Goal: Obtain resource: Obtain resource

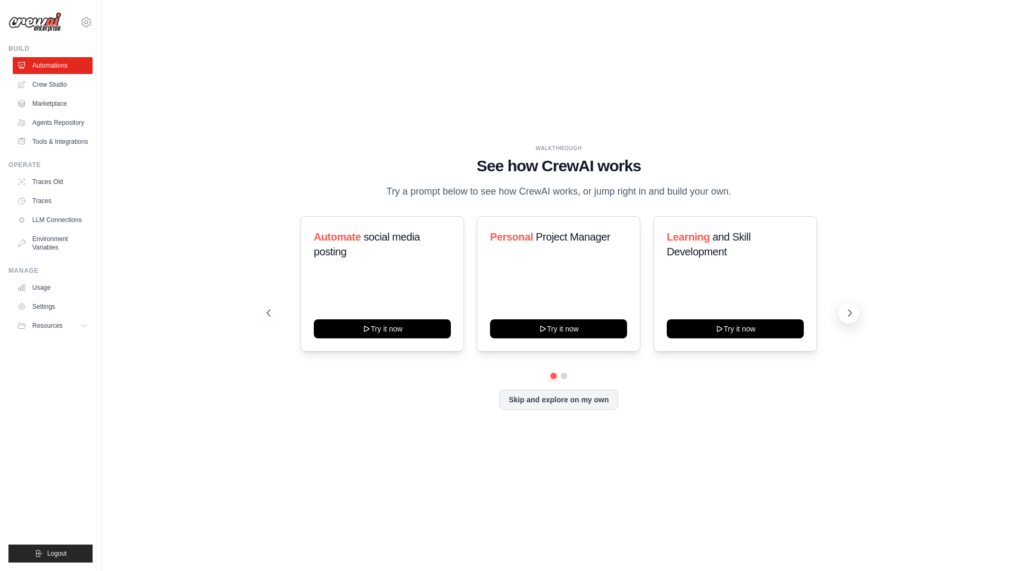
click at [848, 310] on icon at bounding box center [849, 313] width 11 height 11
click at [51, 107] on link "Marketplace" at bounding box center [54, 103] width 80 height 17
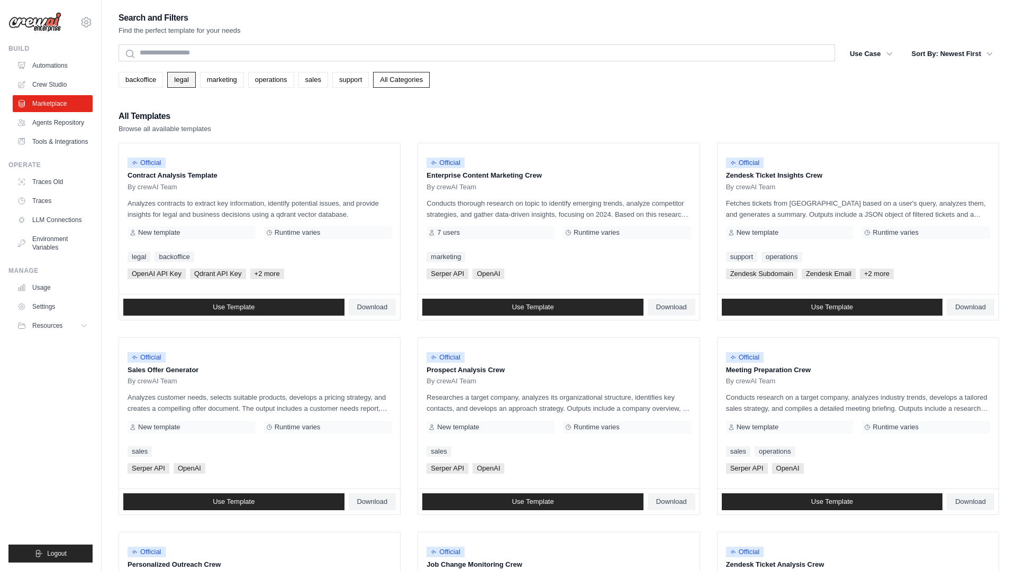
click at [178, 80] on link "legal" at bounding box center [181, 80] width 28 height 16
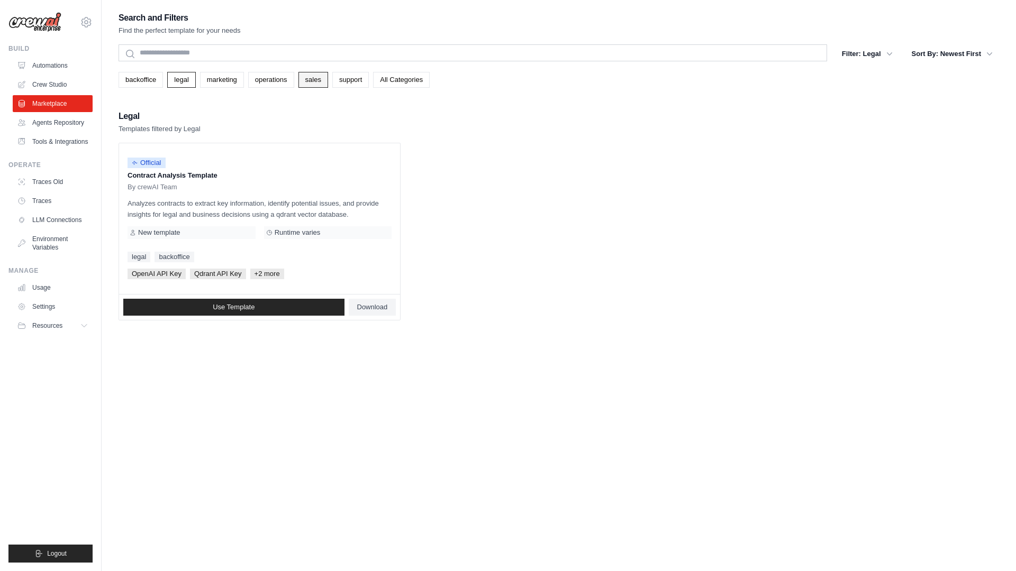
click at [316, 83] on link "sales" at bounding box center [313, 80] width 30 height 16
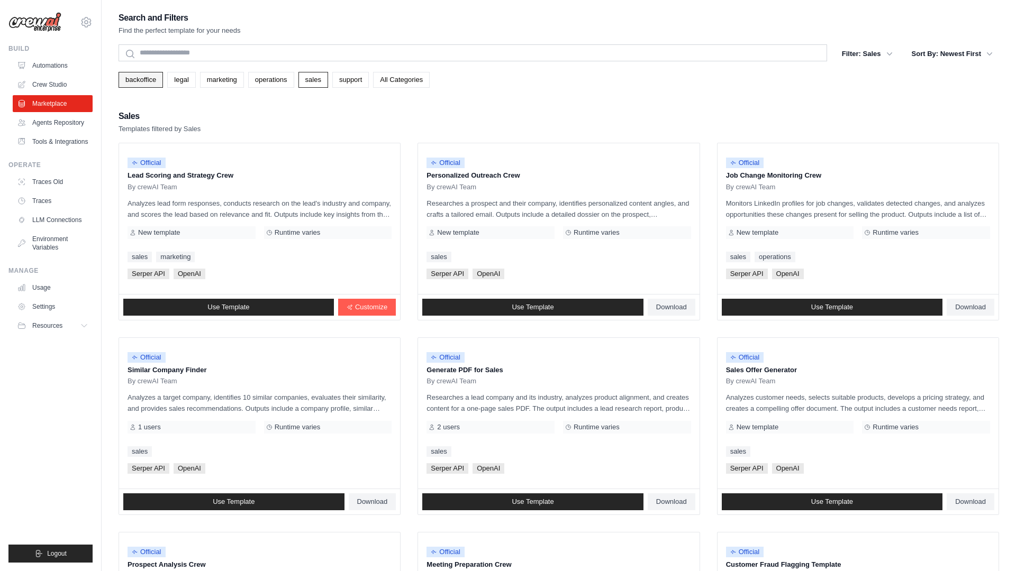
click at [145, 87] on link "backoffice" at bounding box center [141, 80] width 44 height 16
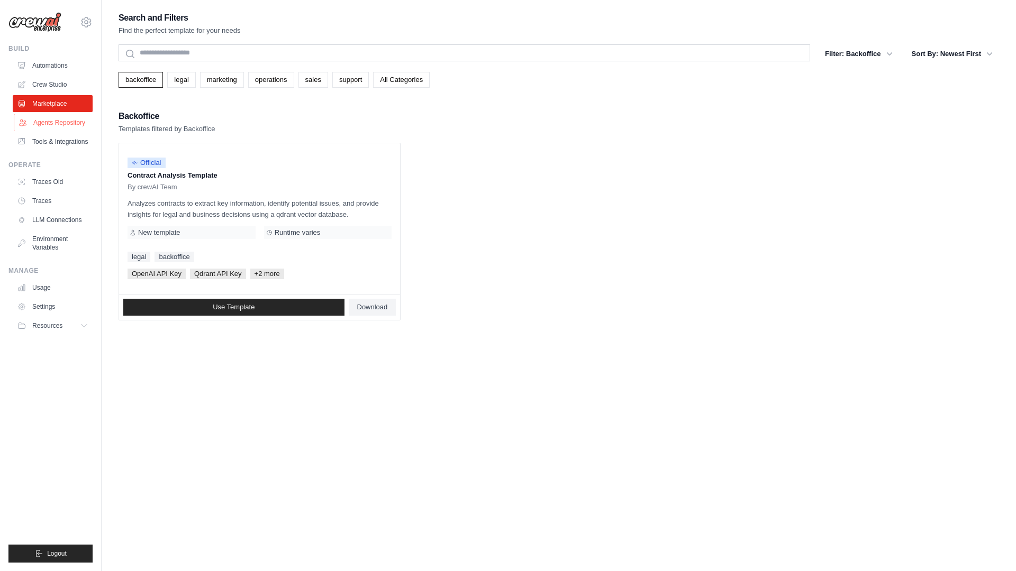
click at [83, 121] on link "Agents Repository" at bounding box center [54, 122] width 80 height 17
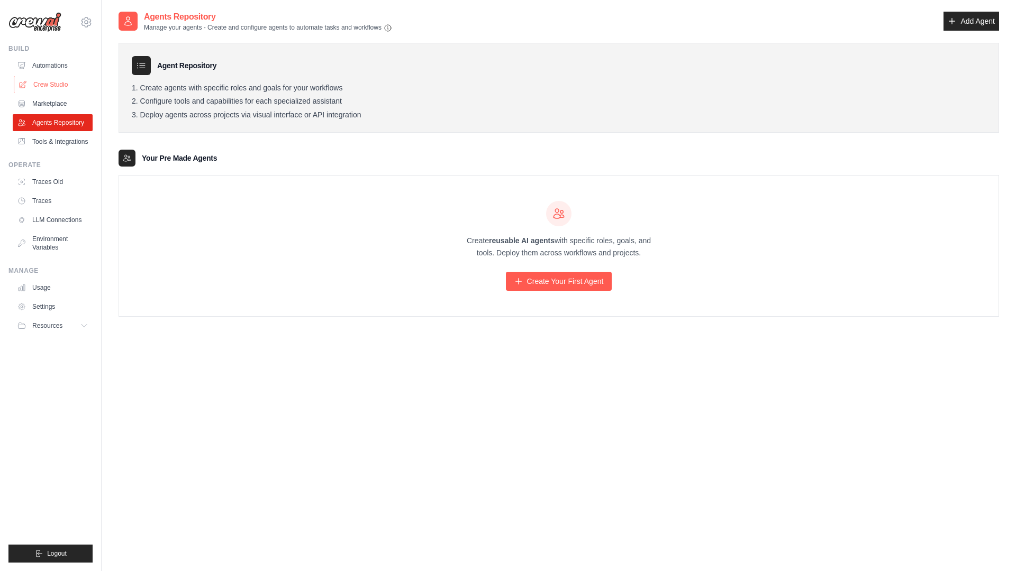
click at [64, 90] on link "Crew Studio" at bounding box center [54, 84] width 80 height 17
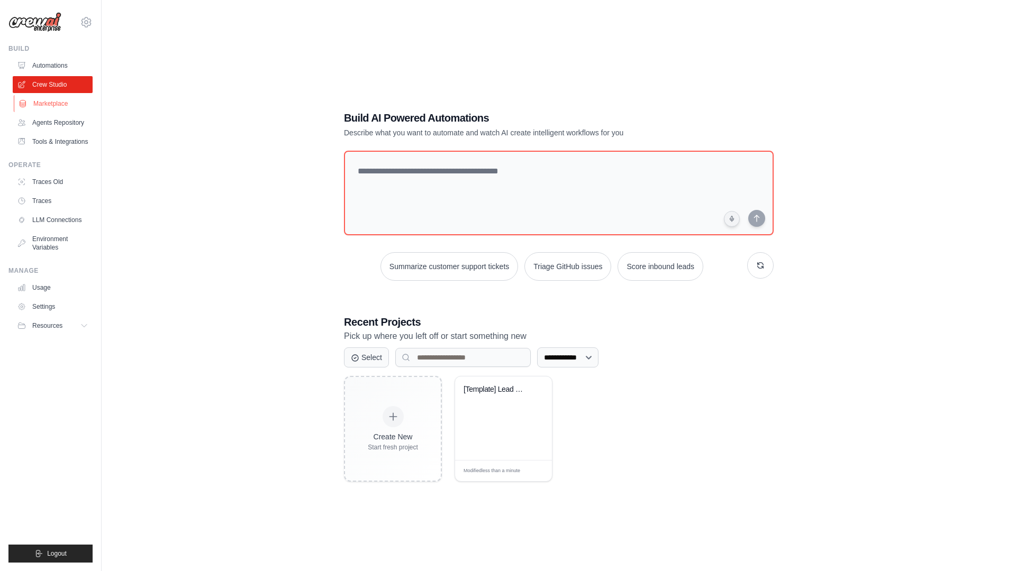
click at [64, 102] on link "Marketplace" at bounding box center [54, 103] width 80 height 17
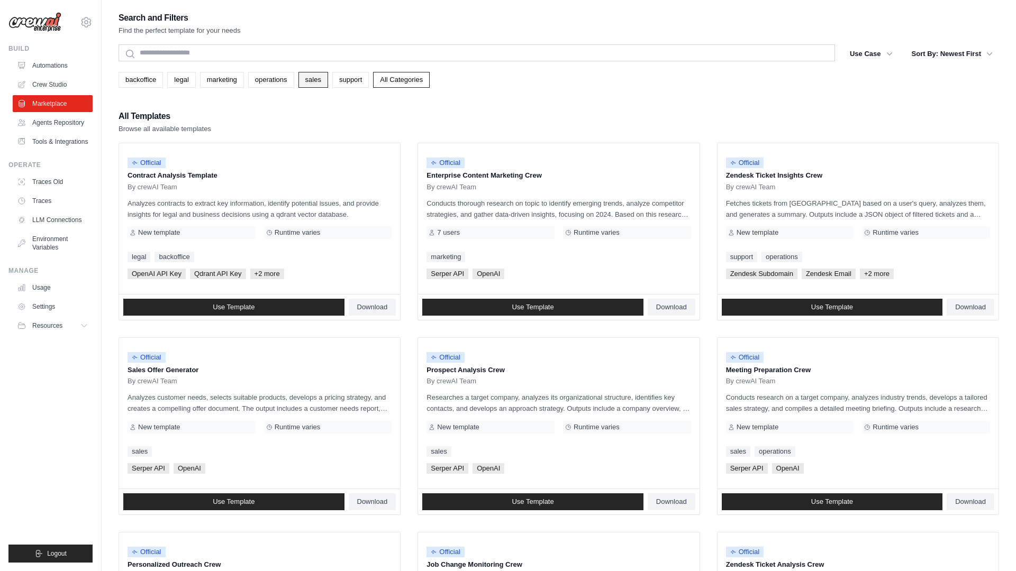
click at [308, 79] on link "sales" at bounding box center [313, 80] width 30 height 16
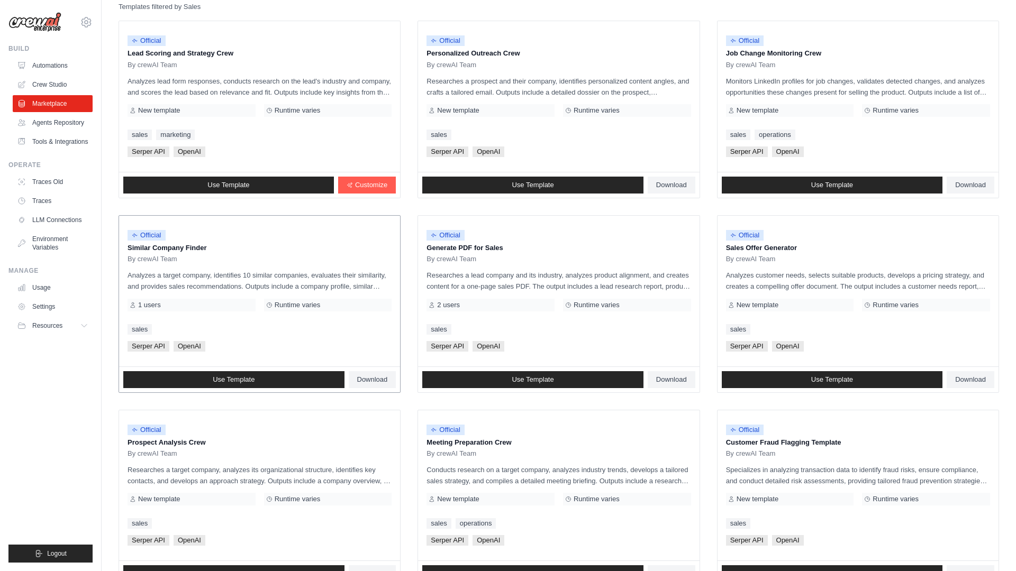
scroll to position [132, 0]
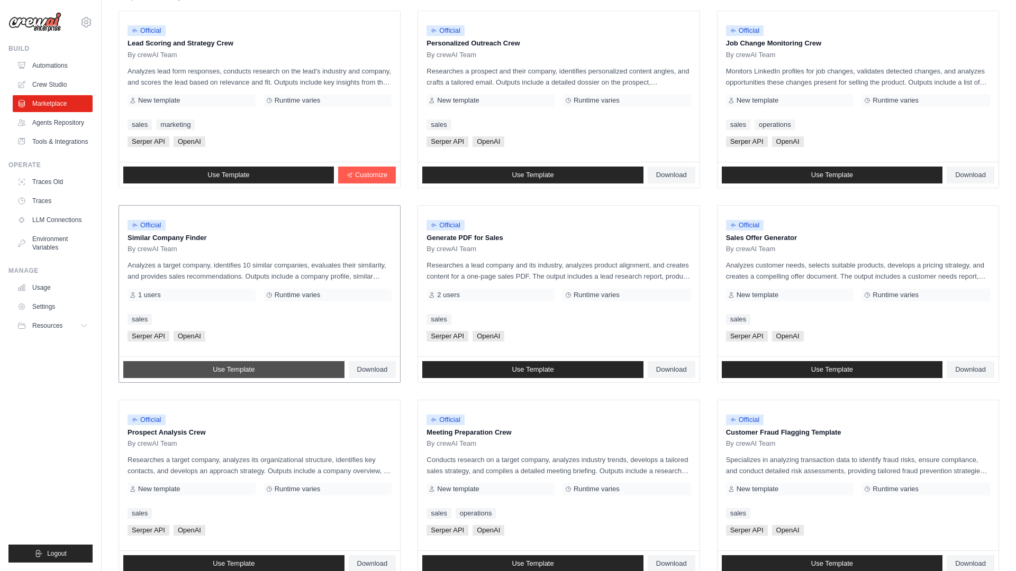
click at [227, 372] on span "Use Template" at bounding box center [234, 370] width 42 height 8
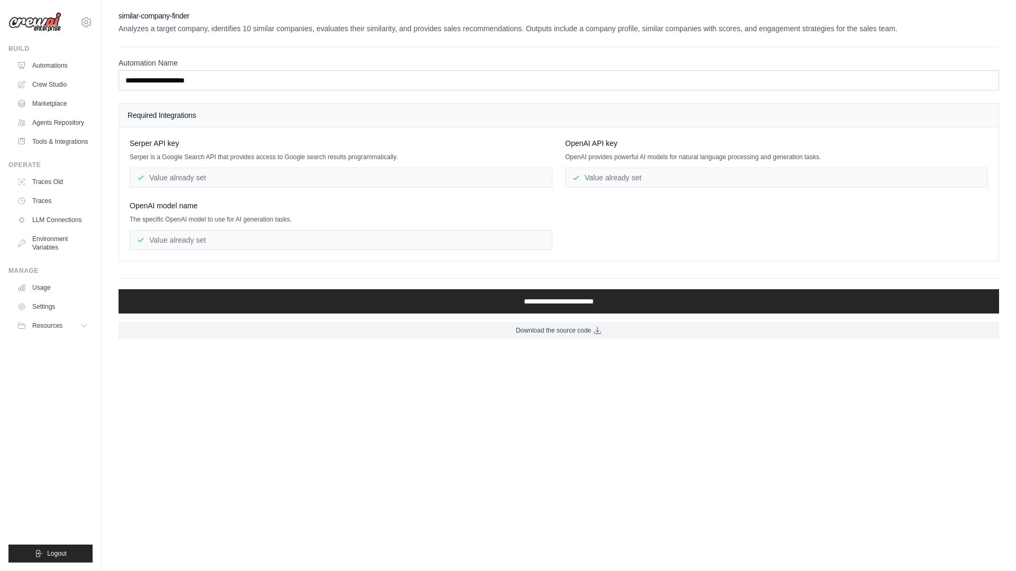
click at [169, 176] on div "Value already set" at bounding box center [341, 178] width 423 height 20
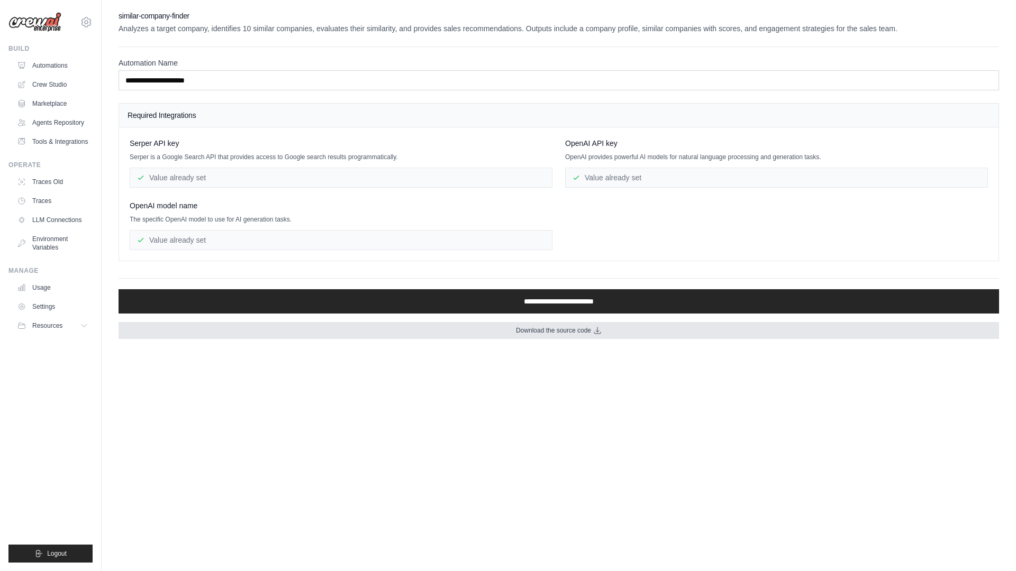
click at [587, 334] on span "Download the source code" at bounding box center [553, 330] width 75 height 8
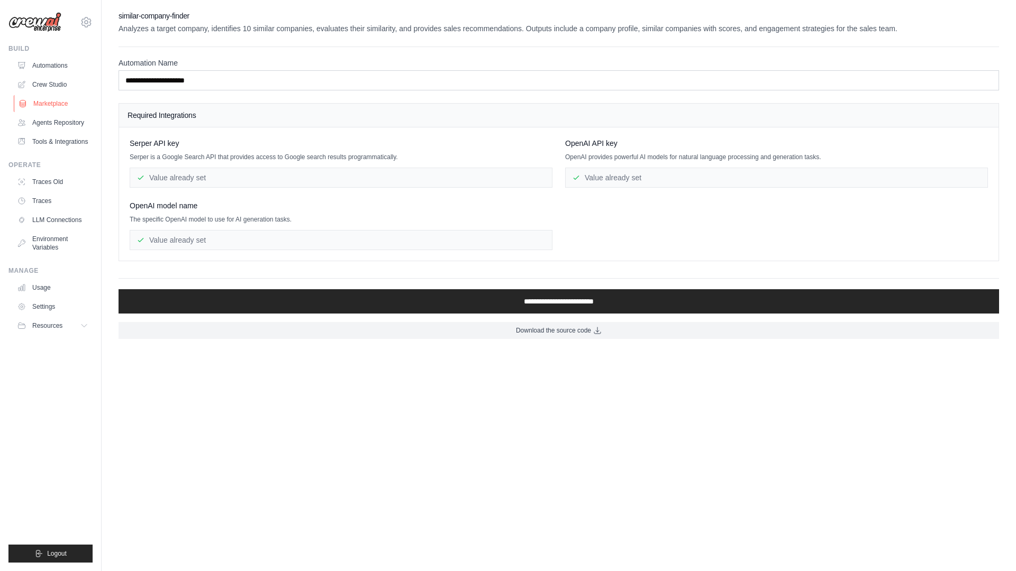
click at [63, 99] on link "Marketplace" at bounding box center [54, 103] width 80 height 17
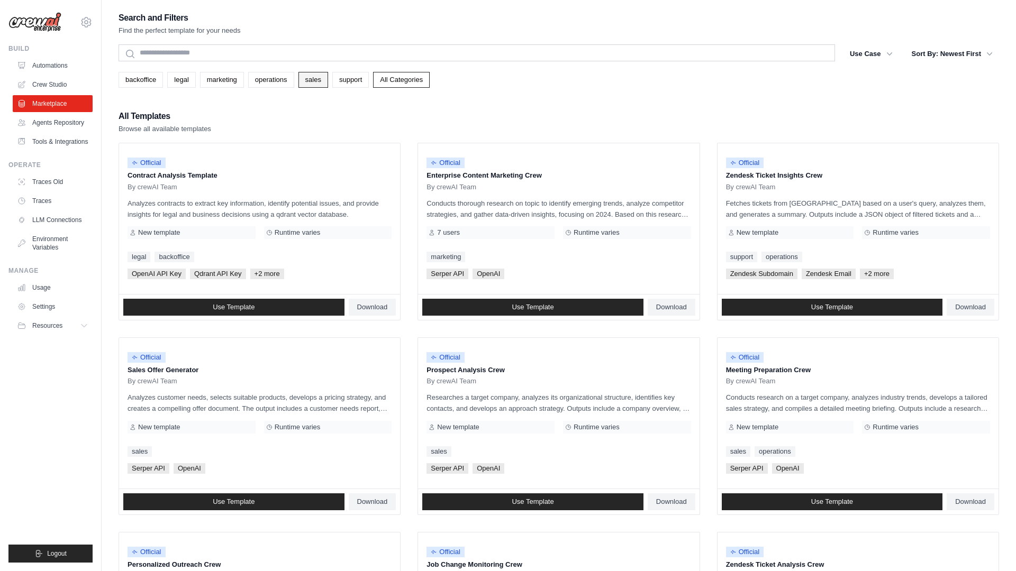
click at [319, 81] on link "sales" at bounding box center [313, 80] width 30 height 16
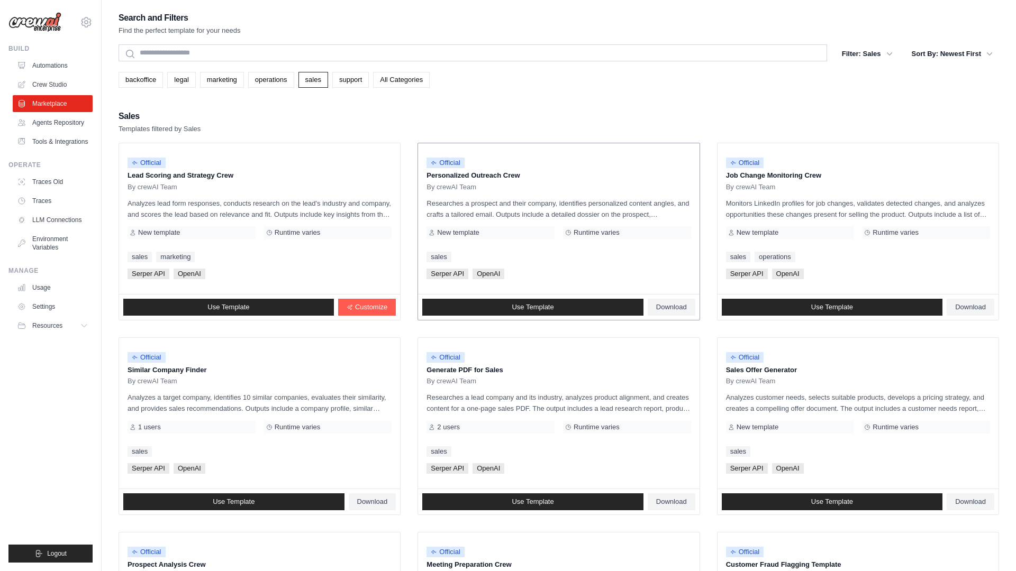
click at [517, 189] on div "By crewAI Team" at bounding box center [558, 187] width 264 height 8
click at [543, 312] on link "Use Template" at bounding box center [532, 307] width 221 height 17
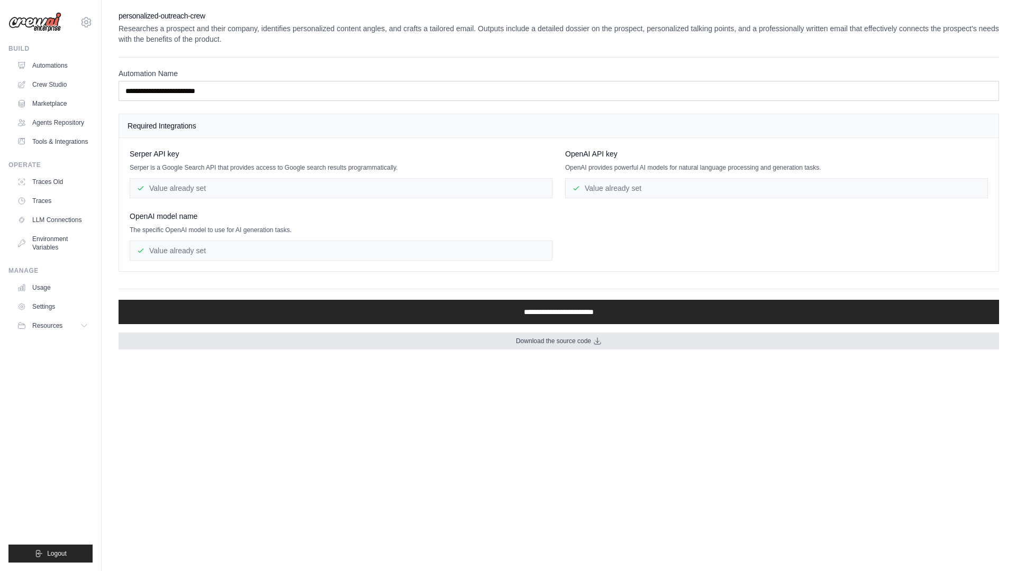
click at [585, 342] on span "Download the source code" at bounding box center [553, 341] width 75 height 8
